Goal: Answer question/provide support: Share knowledge or assist other users

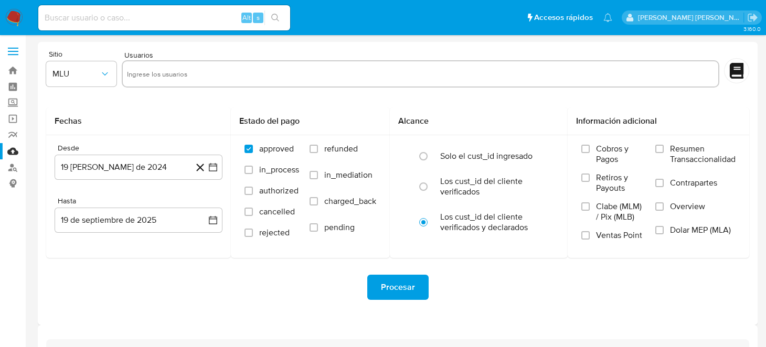
click at [12, 15] on img at bounding box center [14, 18] width 18 height 18
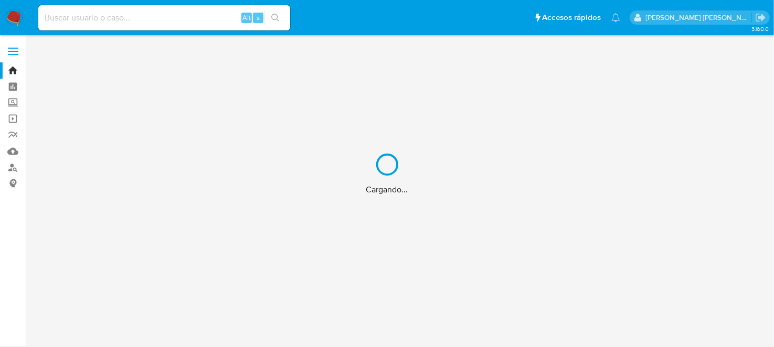
click at [144, 20] on div "Cargando..." at bounding box center [387, 173] width 774 height 347
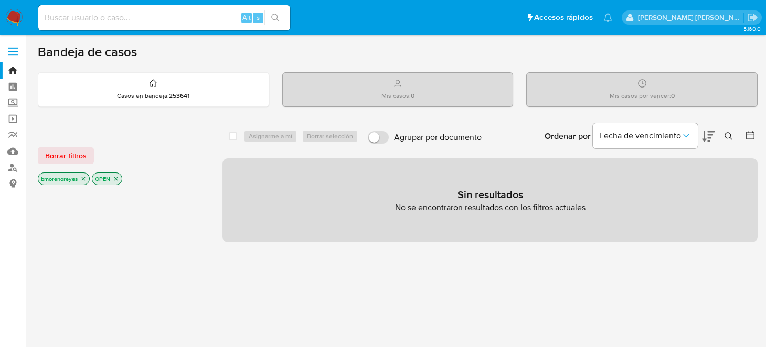
click at [87, 24] on input at bounding box center [164, 18] width 252 height 14
paste input "1701684022"
type input "1701684022"
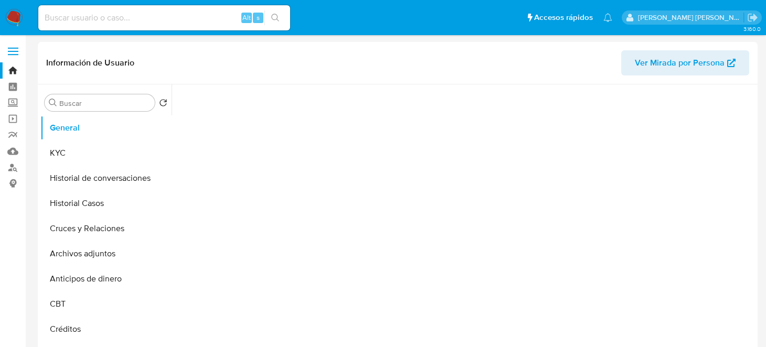
select select "10"
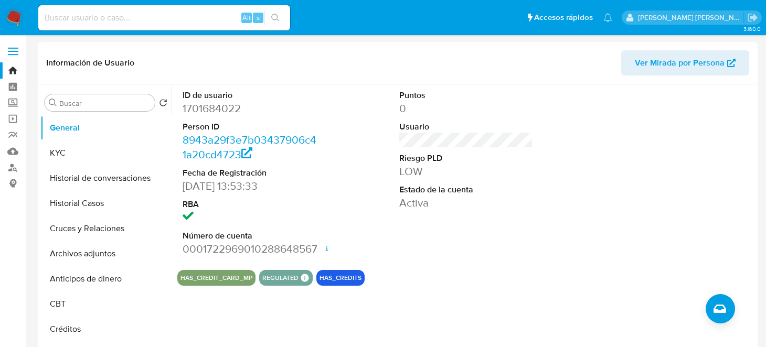
click at [78, 28] on div "Alt s" at bounding box center [164, 17] width 252 height 25
click at [7, 22] on img at bounding box center [14, 18] width 18 height 18
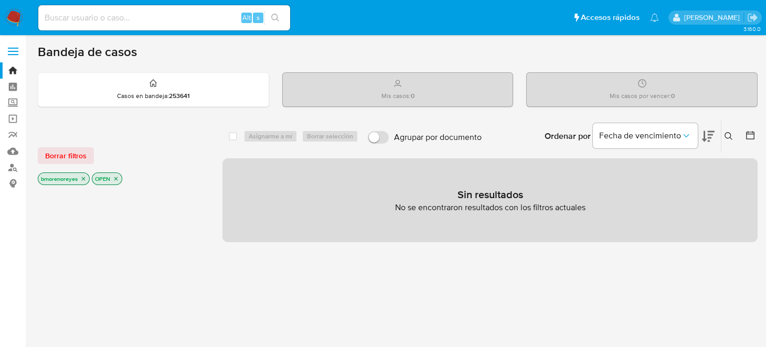
click at [84, 180] on icon "close-filter" at bounding box center [83, 179] width 6 height 6
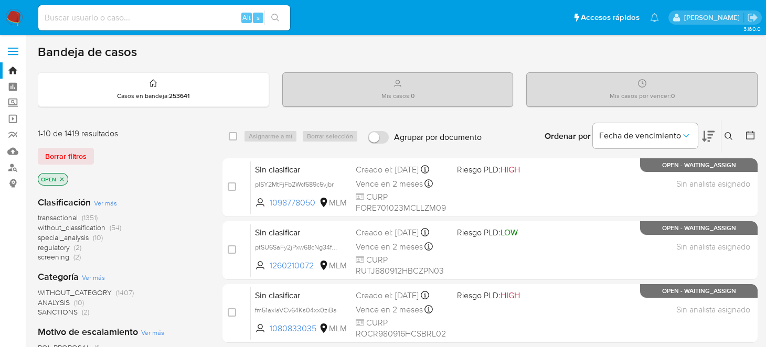
click at [93, 27] on div "Alt s" at bounding box center [164, 17] width 252 height 25
click at [92, 24] on input at bounding box center [164, 18] width 252 height 14
paste input "1701684022"
type input "1701684022"
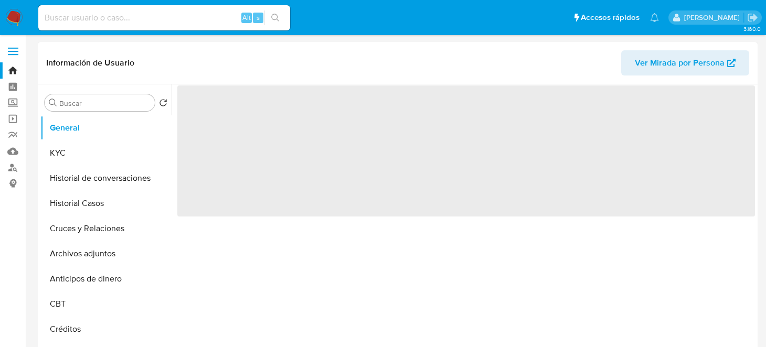
select select "10"
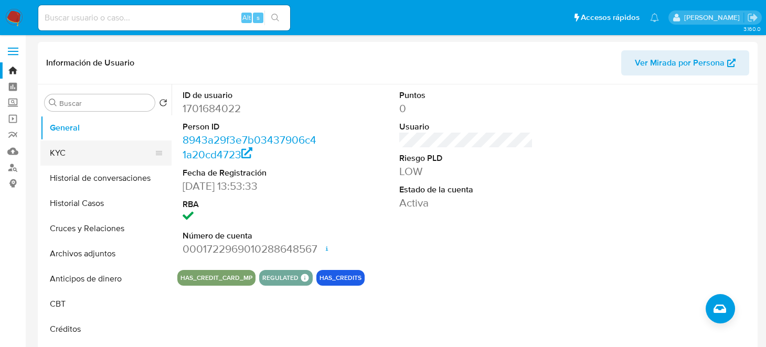
click at [67, 161] on button "KYC" at bounding box center [101, 153] width 123 height 25
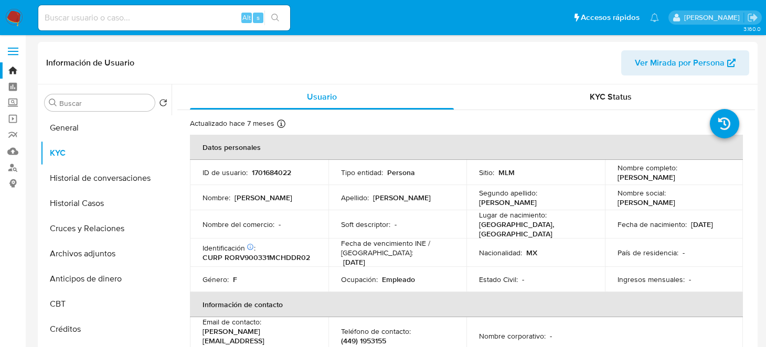
drag, startPoint x: 617, startPoint y: 175, endPoint x: 652, endPoint y: 185, distance: 35.9
click at [652, 182] on p "[PERSON_NAME]" at bounding box center [647, 177] width 58 height 9
drag, startPoint x: 614, startPoint y: 173, endPoint x: 649, endPoint y: 183, distance: 36.7
click at [649, 182] on p "[PERSON_NAME]" at bounding box center [647, 177] width 58 height 9
copy p "[PERSON_NAME]"
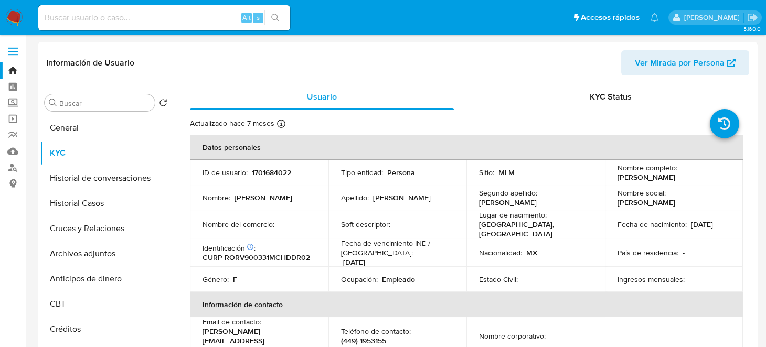
click at [272, 175] on p "1701684022" at bounding box center [271, 172] width 39 height 9
copy p "1701684022"
click at [273, 257] on p "CURP RORV900331MCHDDR02" at bounding box center [257, 257] width 108 height 9
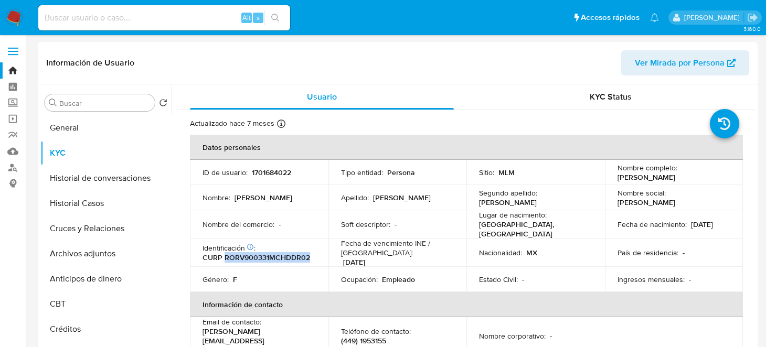
copy p "RORV900331MCHDDR02"
click at [506, 121] on div "Actualizado hace 7 meses Creado: 26/02/2024 11:53:39 Actualizado: 27/02/2025 18…" at bounding box center [453, 126] width 526 height 14
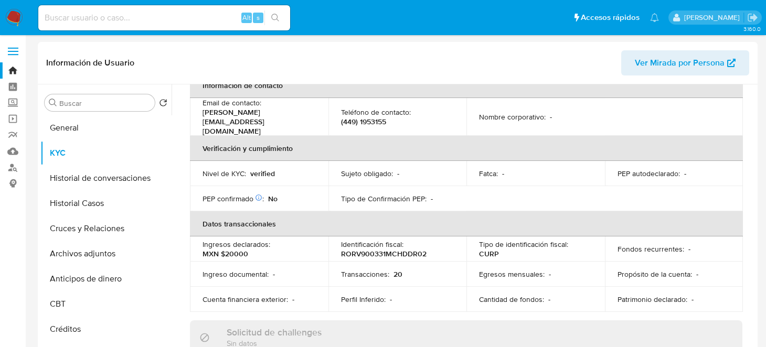
scroll to position [209, 0]
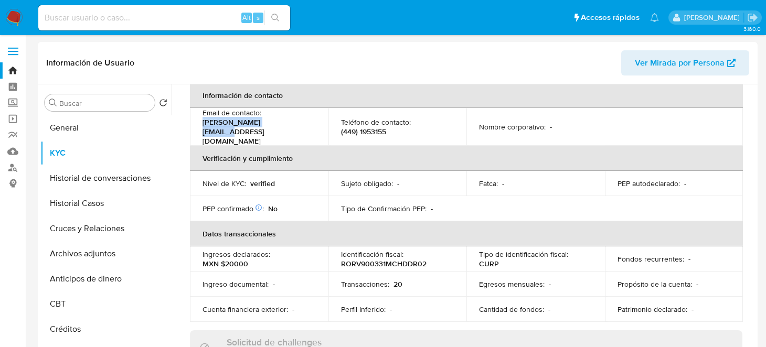
drag, startPoint x: 201, startPoint y: 125, endPoint x: 288, endPoint y: 125, distance: 86.6
click at [288, 125] on td "Email de contacto : verito.dich@gmail.com" at bounding box center [259, 127] width 139 height 38
drag, startPoint x: 335, startPoint y: 124, endPoint x: 388, endPoint y: 128, distance: 52.6
click at [388, 128] on td "Teléfono de contacto : (449) 1953155" at bounding box center [397, 127] width 139 height 38
click at [369, 127] on p "(449) 1953155" at bounding box center [363, 131] width 45 height 9
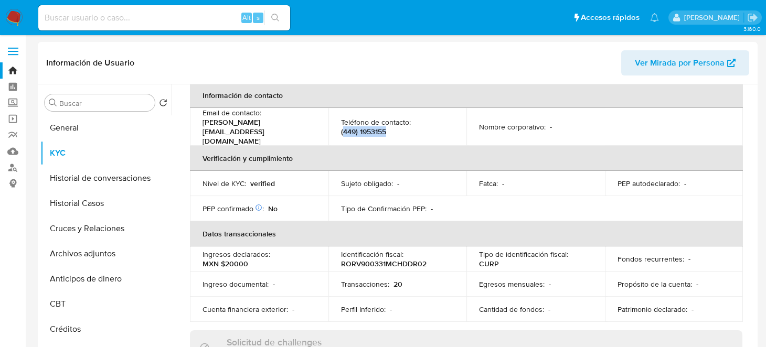
drag, startPoint x: 342, startPoint y: 125, endPoint x: 387, endPoint y: 127, distance: 45.2
click at [387, 127] on div "Teléfono de contacto : (449) 1953155" at bounding box center [397, 127] width 113 height 19
drag, startPoint x: 336, startPoint y: 124, endPoint x: 388, endPoint y: 127, distance: 51.5
click at [388, 127] on td "Teléfono de contacto : (449) 1953155" at bounding box center [397, 127] width 139 height 38
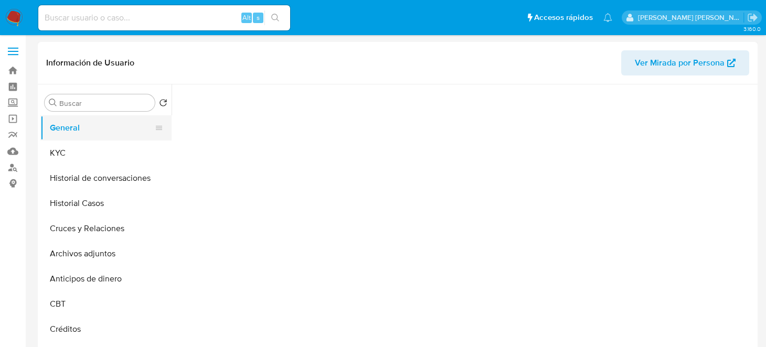
select select "10"
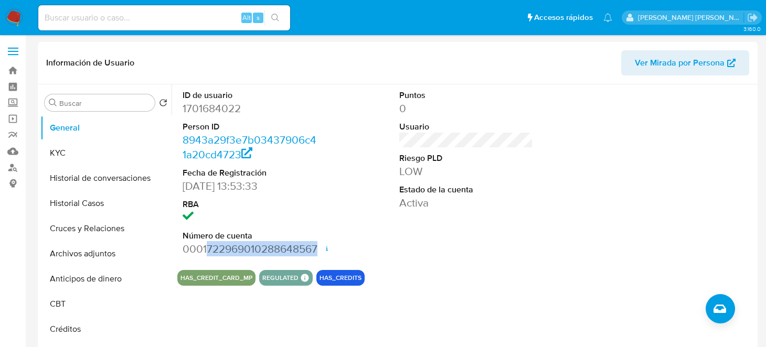
drag, startPoint x: 206, startPoint y: 249, endPoint x: 321, endPoint y: 253, distance: 115.0
click at [321, 253] on div "ID de usuario 1701684022 Person ID 8943a29f3e7b03437906c41a20cd4723 Fecha de Re…" at bounding box center [466, 172] width 578 height 177
copy dd "722969010288648567"
click at [70, 202] on button "Historial Casos" at bounding box center [101, 203] width 123 height 25
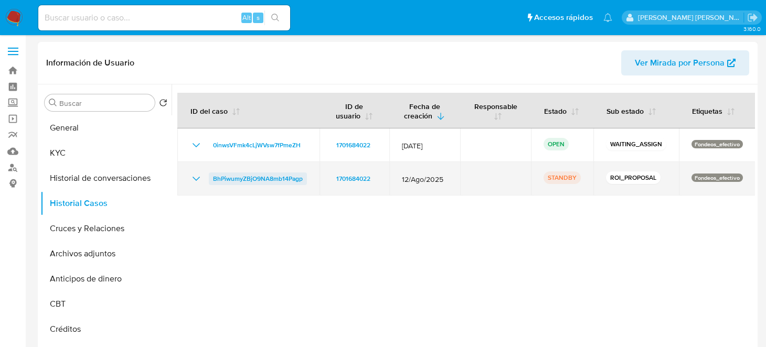
click at [246, 179] on span "BhPiwumyZBjO9NA8mb14Pagp" at bounding box center [258, 179] width 90 height 13
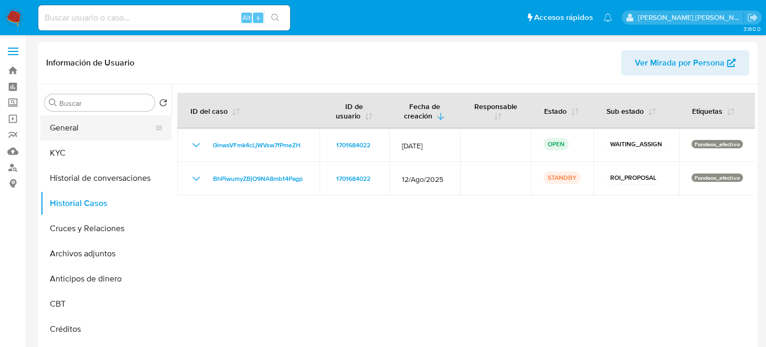
click at [78, 116] on button "General" at bounding box center [101, 127] width 123 height 25
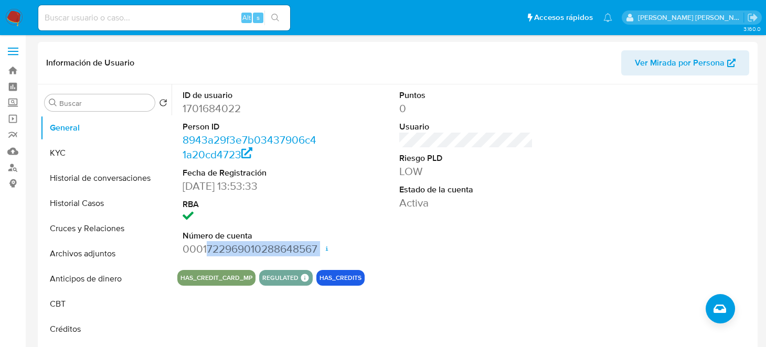
drag, startPoint x: 205, startPoint y: 248, endPoint x: 322, endPoint y: 258, distance: 116.9
click at [322, 258] on div "ID de usuario 1701684022 Person ID 8943a29f3e7b03437906c41a20cd4723 Fecha de Re…" at bounding box center [466, 172] width 578 height 177
copy dd "722969010288648567"
click at [95, 153] on button "KYC" at bounding box center [101, 153] width 123 height 25
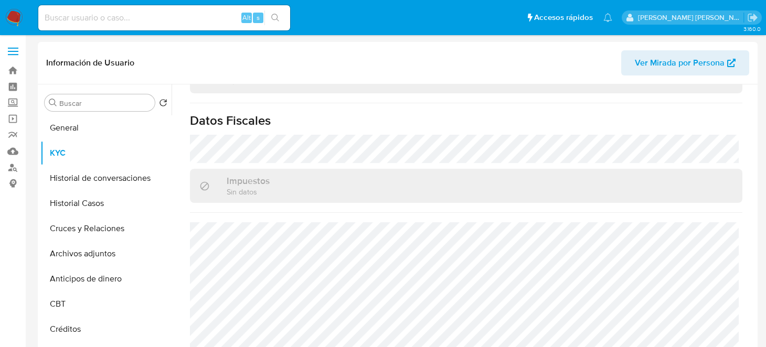
scroll to position [664, 0]
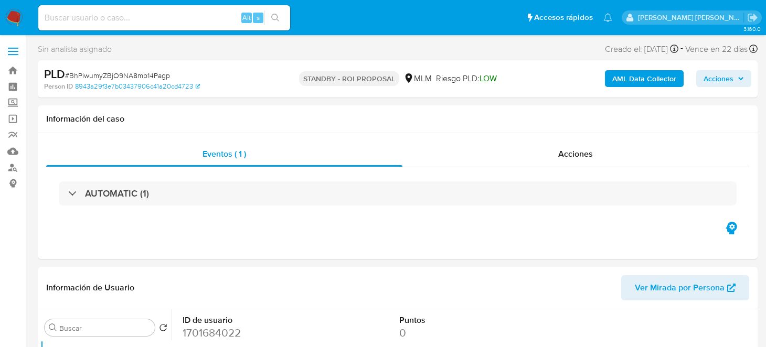
select select "10"
click at [569, 157] on span "Acciones" at bounding box center [575, 154] width 35 height 12
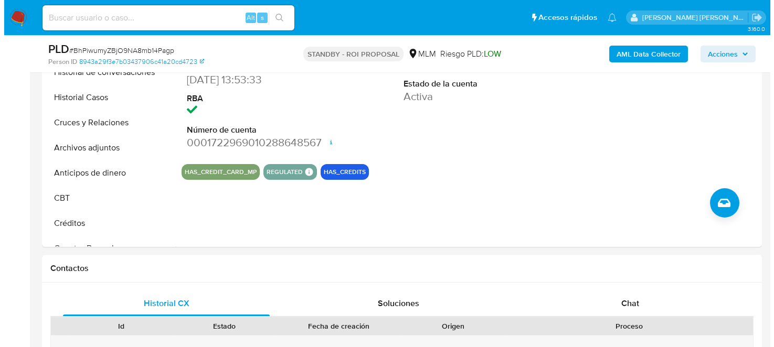
scroll to position [292, 0]
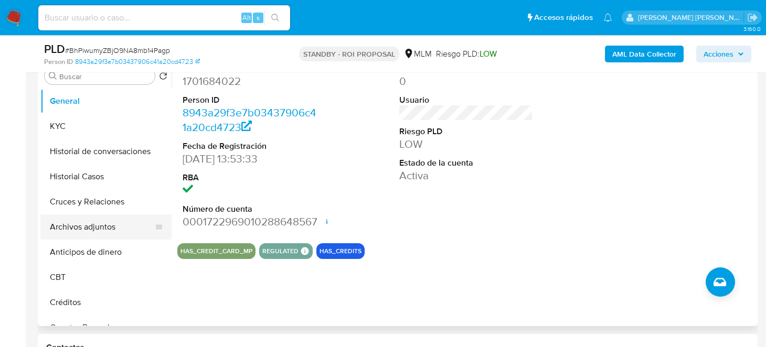
click at [104, 223] on button "Archivos adjuntos" at bounding box center [101, 227] width 123 height 25
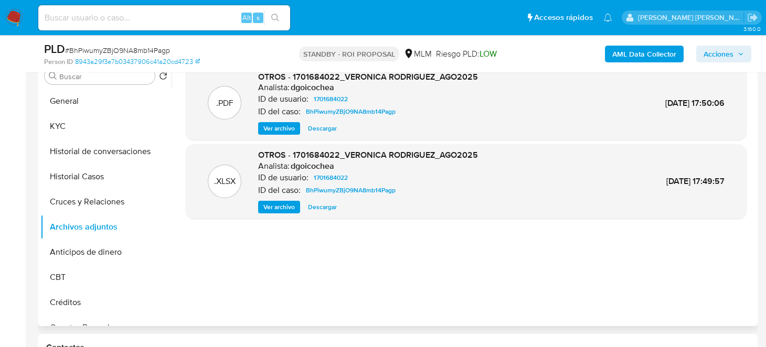
click at [278, 129] on span "Ver archivo" at bounding box center [278, 128] width 31 height 10
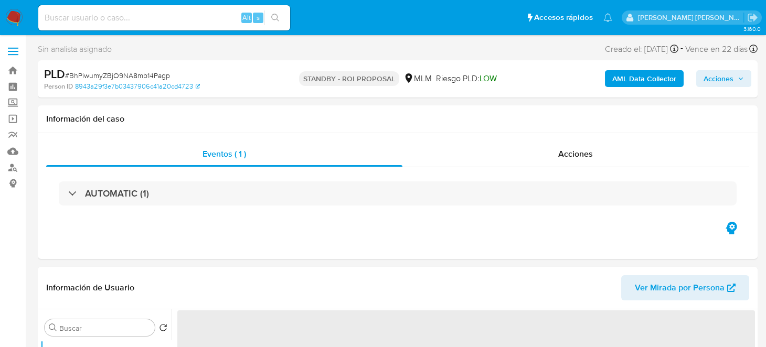
select select "10"
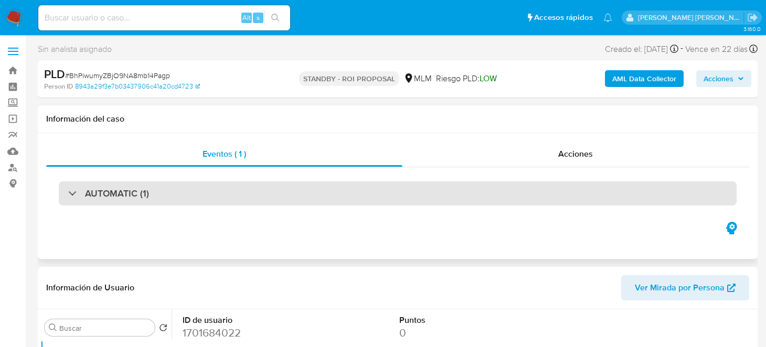
click at [133, 197] on h3 "AUTOMATIC (1)" at bounding box center [117, 194] width 64 height 12
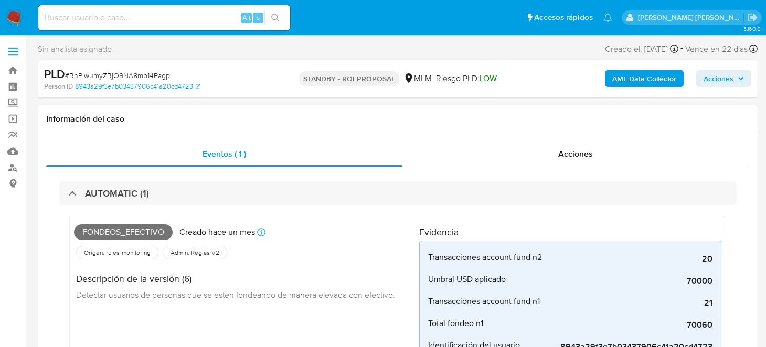
click at [55, 82] on b "Person ID" at bounding box center [58, 86] width 29 height 9
click at [90, 88] on link "8943a29f3e7b03437906c41a20cd4723" at bounding box center [137, 86] width 125 height 9
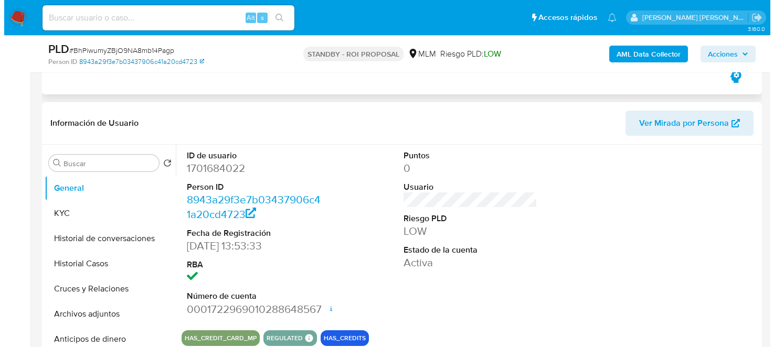
scroll to position [419, 0]
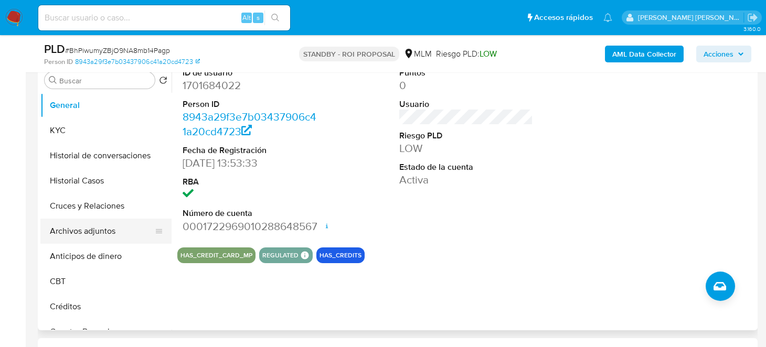
click at [92, 239] on button "Archivos adjuntos" at bounding box center [101, 231] width 123 height 25
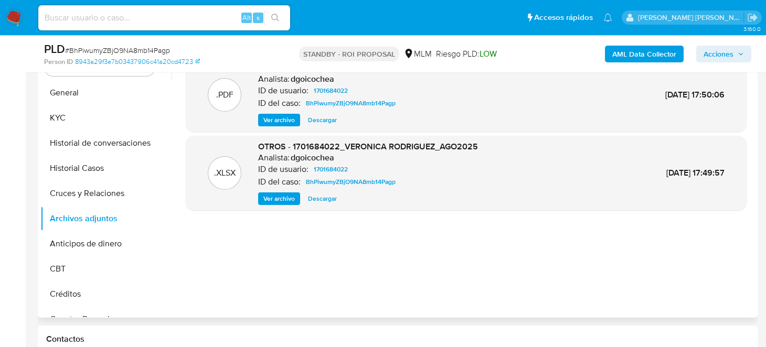
click at [271, 117] on span "Ver archivo" at bounding box center [278, 120] width 31 height 10
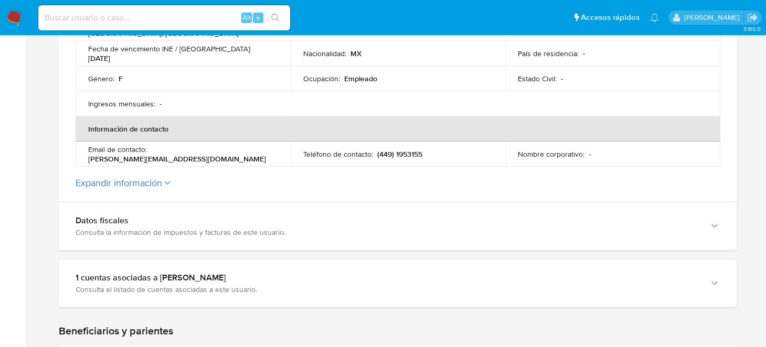
scroll to position [335, 0]
